Goal: Answer question/provide support: Answer question/provide support

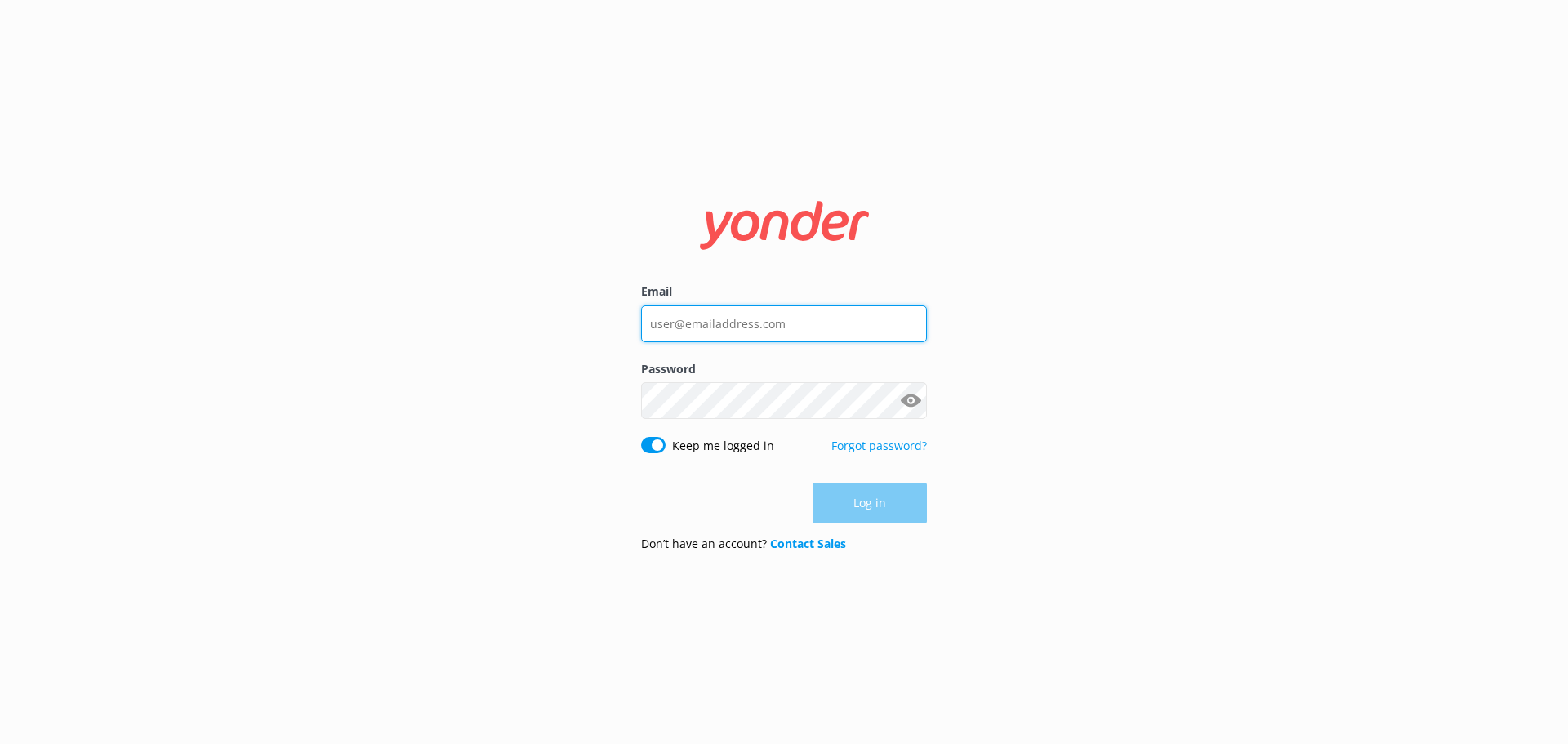
type input "[PERSON_NAME][EMAIL_ADDRESS][DOMAIN_NAME]"
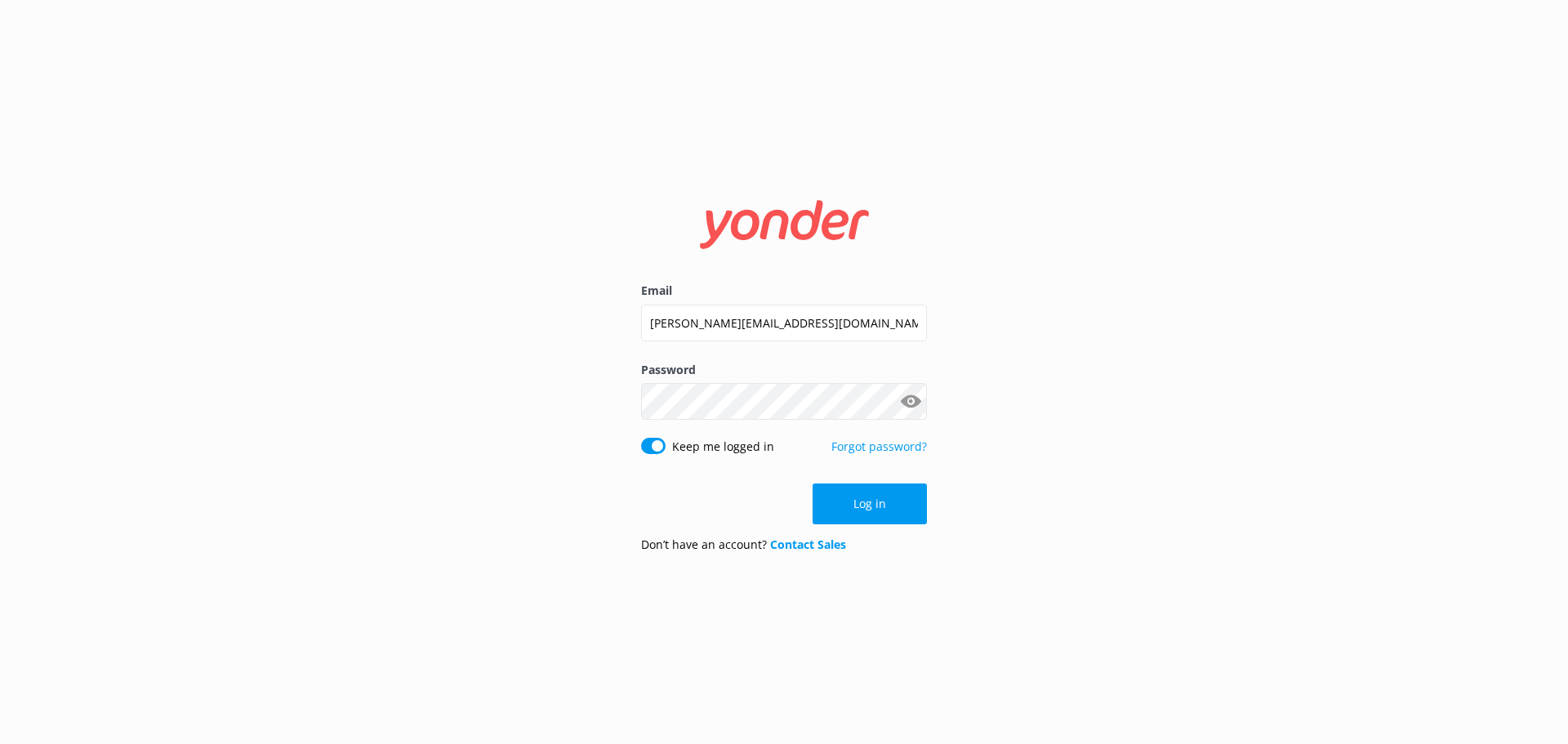
click at [998, 507] on div "Email [PERSON_NAME][EMAIL_ADDRESS][DOMAIN_NAME] Password Show password Keep me …" at bounding box center [784, 372] width 1568 height 744
click at [890, 508] on button "Log in" at bounding box center [870, 503] width 115 height 41
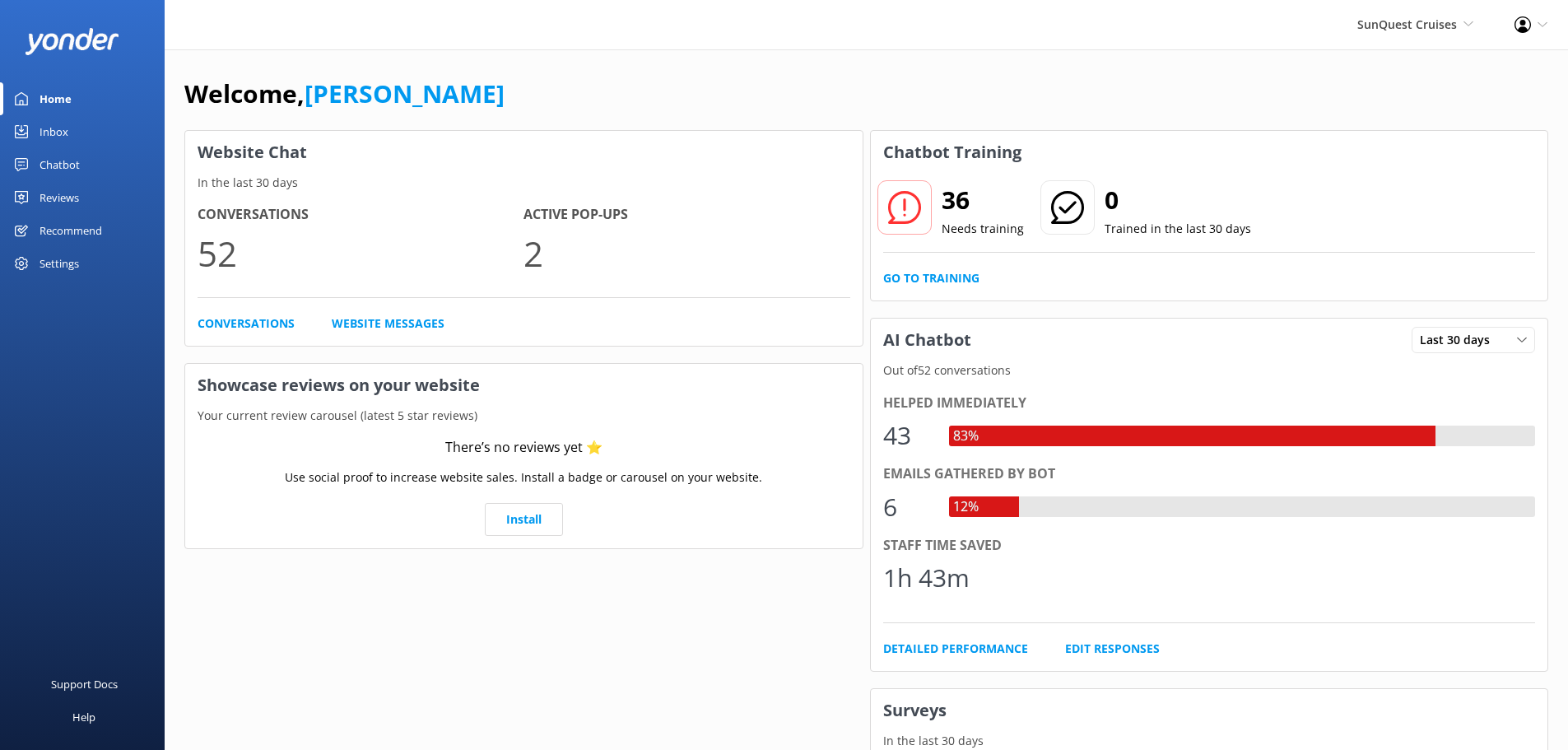
click at [58, 170] on div "Chatbot" at bounding box center [59, 165] width 40 height 33
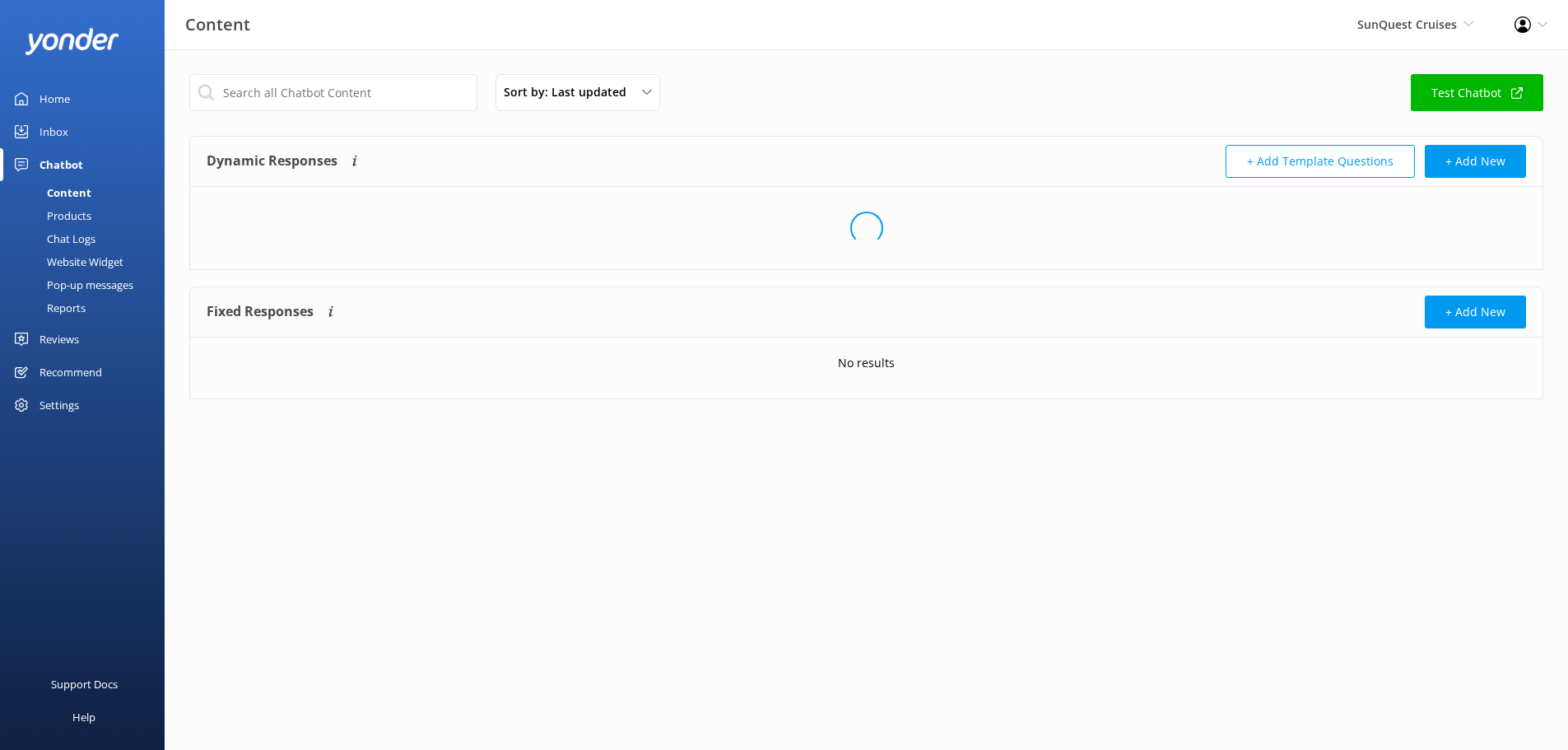
click at [57, 135] on div "Inbox" at bounding box center [54, 132] width 29 height 33
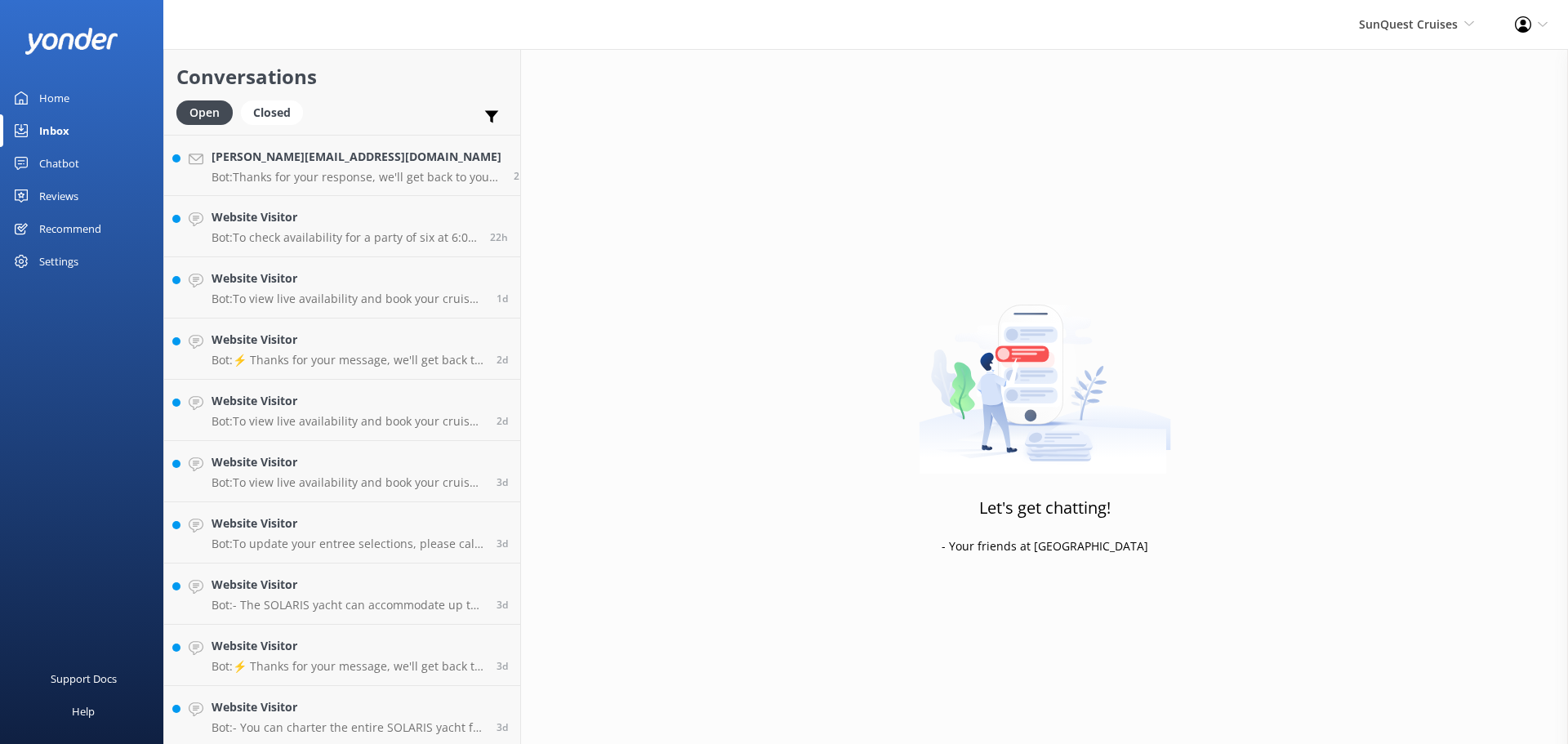
click at [271, 177] on p "Bot: Thanks for your response, we'll get back to you as soon as we can during o…" at bounding box center [355, 177] width 290 height 14
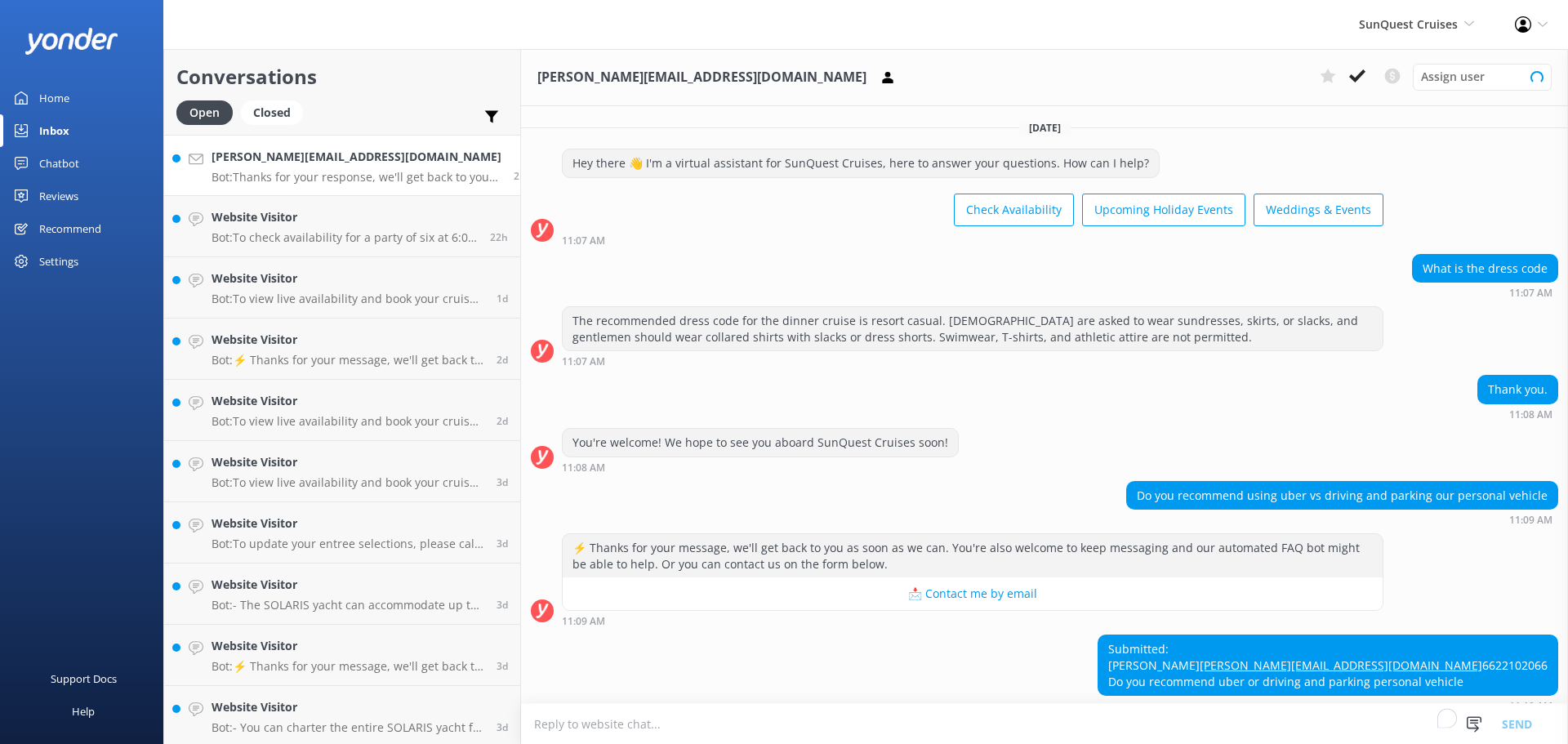
scroll to position [101, 0]
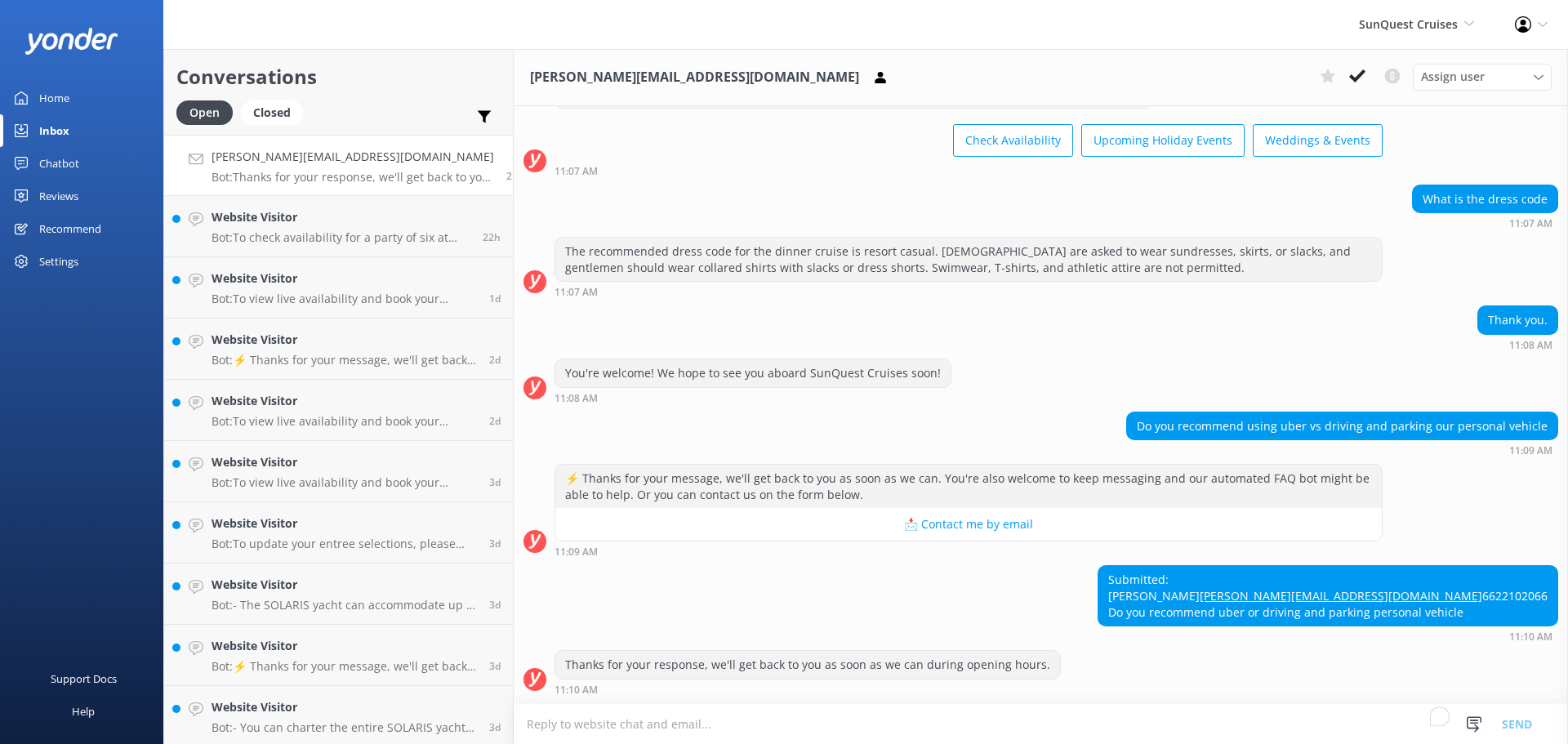
click at [630, 721] on textarea "To enrich screen reader interactions, please activate Accessibility in Grammarl…" at bounding box center [1040, 723] width 1055 height 40
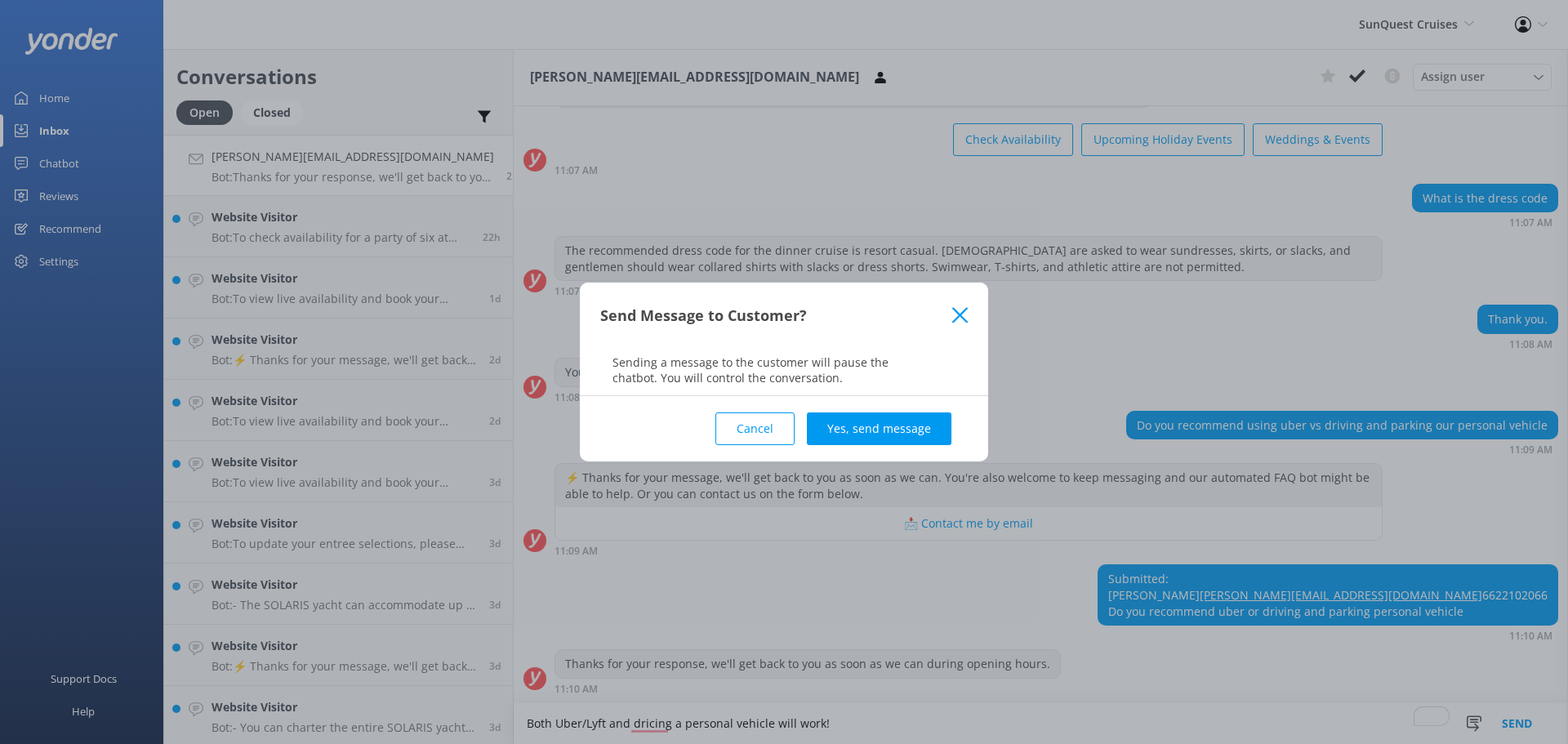
type textarea "Both Uber/Lyft and dricing a personal vehicle will work!"
click at [872, 433] on button "Yes, send message" at bounding box center [879, 428] width 144 height 32
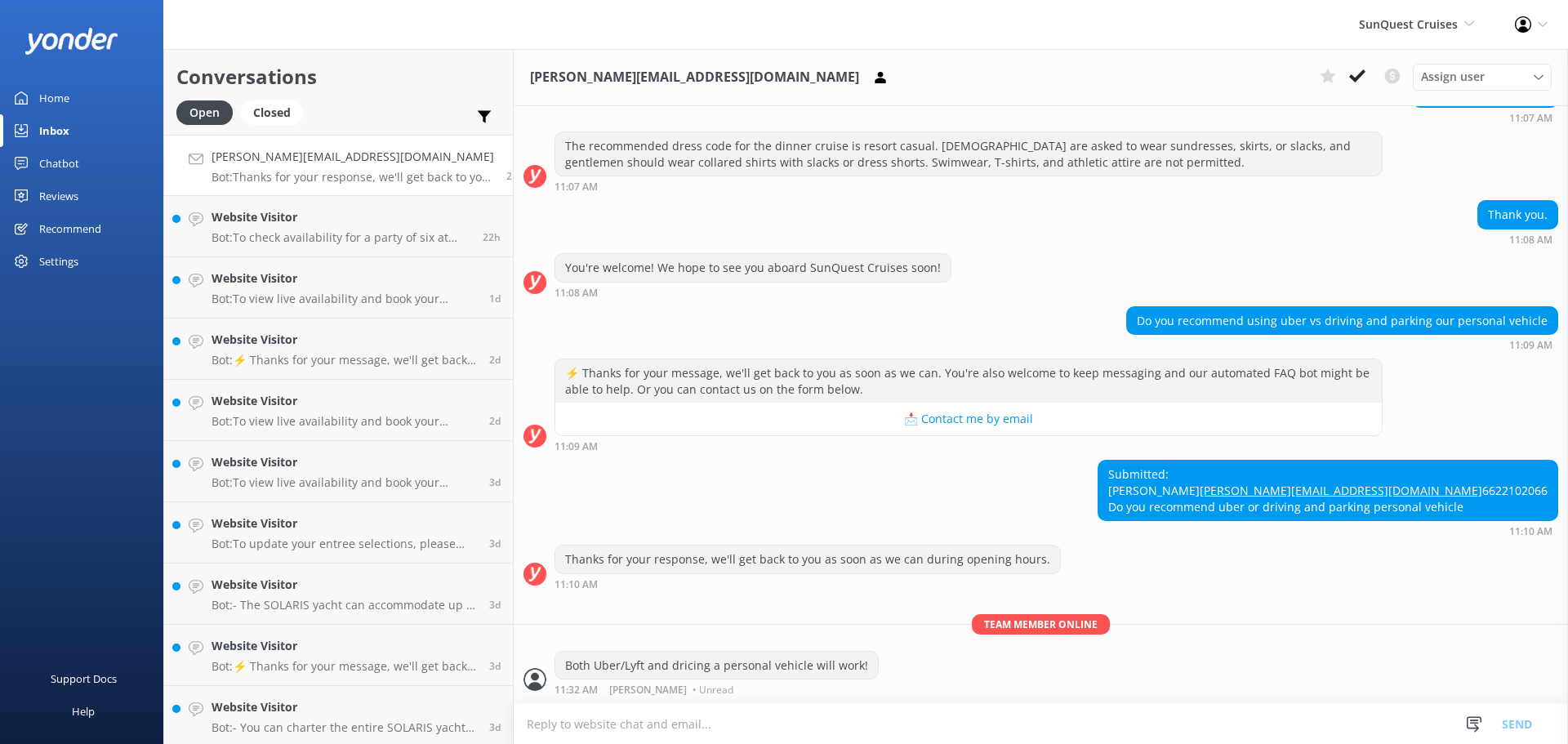
scroll to position [207, 0]
click at [354, 234] on p "Bot: To check availability for a party of six at 6:00, please visit [URL][DOMAI…" at bounding box center [340, 237] width 259 height 14
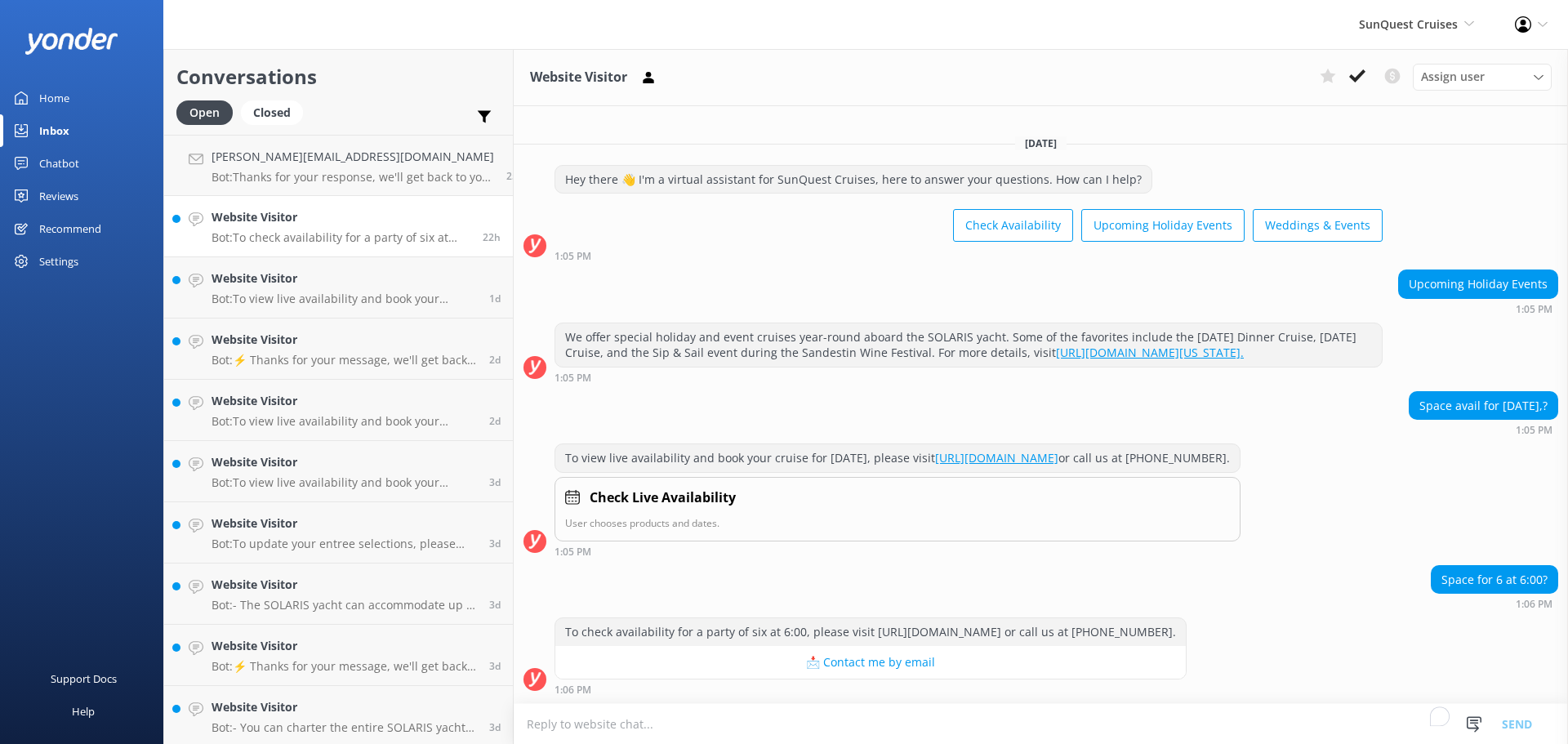
scroll to position [16, 0]
click at [356, 303] on p "Bot: To view live availability and book your cruise, please visit [URL][DOMAIN_…" at bounding box center [344, 299] width 265 height 14
